Goal: Find specific page/section: Find specific page/section

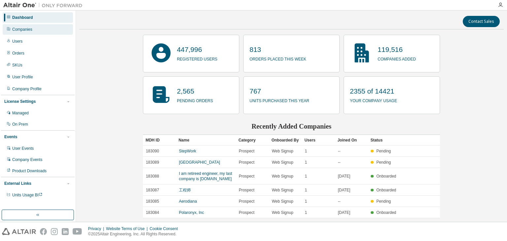
click at [26, 29] on div "Companies" at bounding box center [22, 29] width 20 height 5
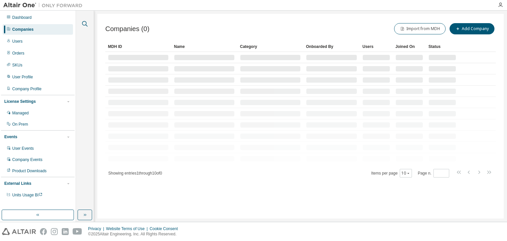
click at [85, 24] on icon "button" at bounding box center [85, 24] width 8 height 8
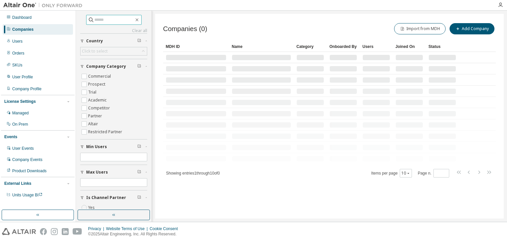
click at [96, 22] on input "text" at bounding box center [114, 20] width 40 height 7
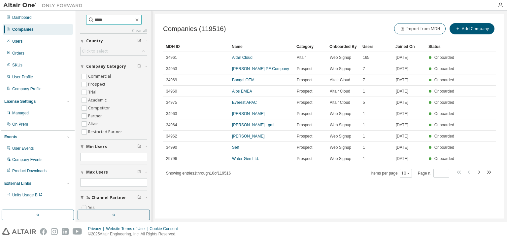
type input "*****"
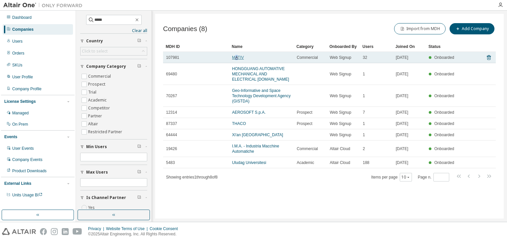
click at [237, 56] on link "MATIV" at bounding box center [238, 57] width 12 height 5
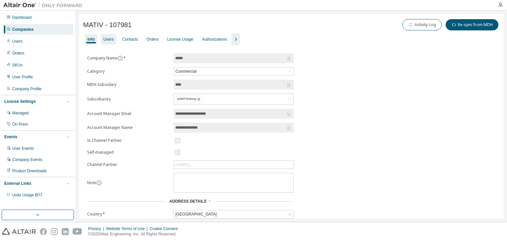
click at [108, 40] on div "Users" at bounding box center [108, 39] width 10 height 5
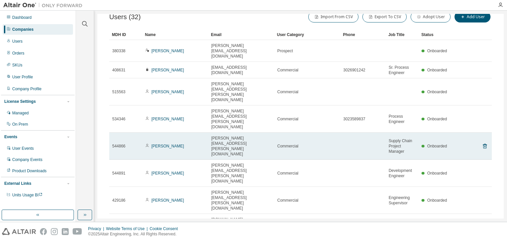
scroll to position [49, 0]
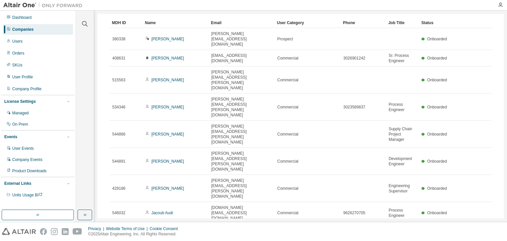
click at [401, 220] on div "30" at bounding box center [418, 217] width 53 height 8
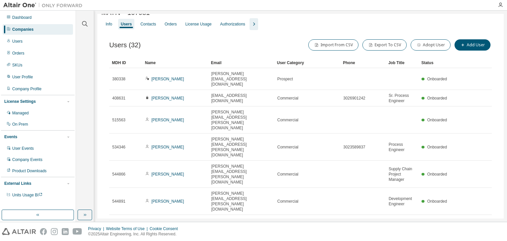
scroll to position [0, 0]
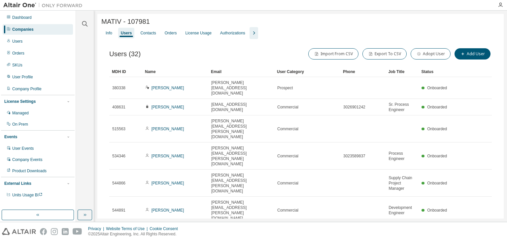
click at [189, 74] on div "Name" at bounding box center [175, 71] width 61 height 11
